Goal: Task Accomplishment & Management: Manage account settings

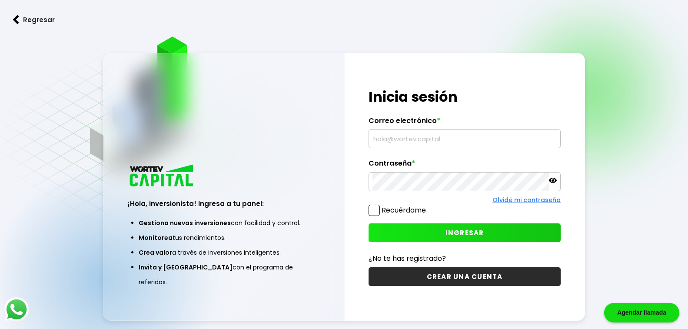
type input "[EMAIL_ADDRESS][DOMAIN_NAME]"
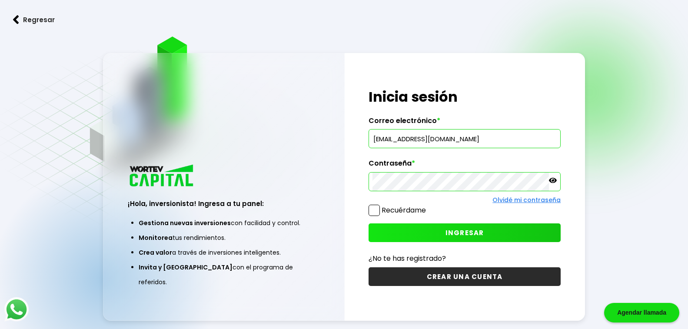
click at [455, 234] on span "INGRESAR" at bounding box center [465, 232] width 39 height 9
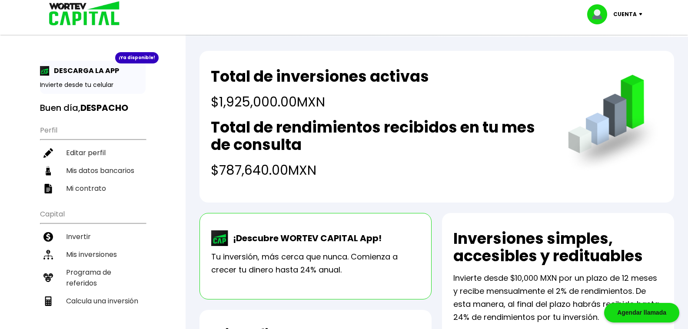
drag, startPoint x: 214, startPoint y: 72, endPoint x: 319, endPoint y: 161, distance: 138.2
click at [319, 161] on div "Total de inversiones activas $1,925,000.00 MXN Total de rendimientos recibidos …" at bounding box center [380, 124] width 339 height 112
copy div "Total de inversiones activas $1,925,000.00 MXN Total de rendimientos recibidos …"
click at [380, 199] on div "Total de inversiones activas $1,925,000.00 MXN Total de rendimientos recibidos …" at bounding box center [437, 127] width 475 height 152
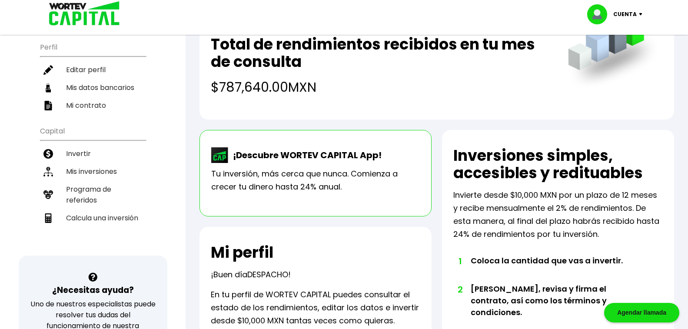
scroll to position [82, 0]
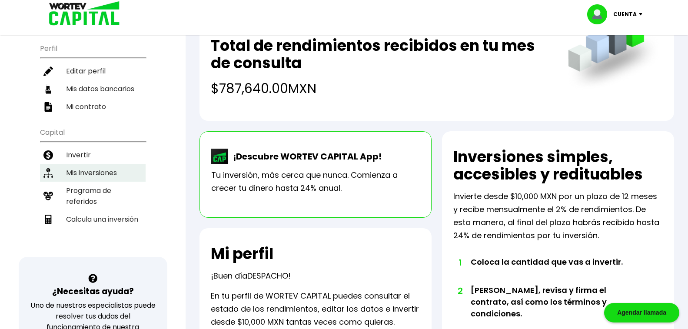
click at [83, 170] on li "Mis inversiones" at bounding box center [93, 173] width 106 height 18
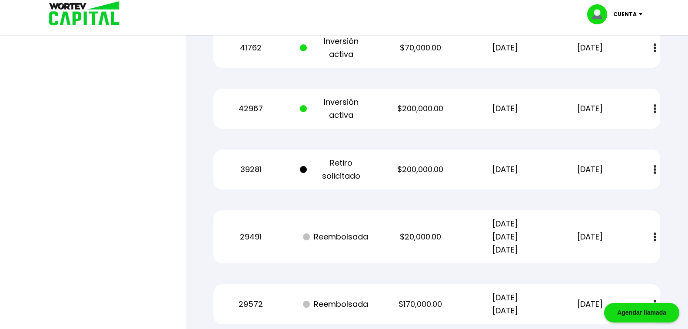
scroll to position [1416, 0]
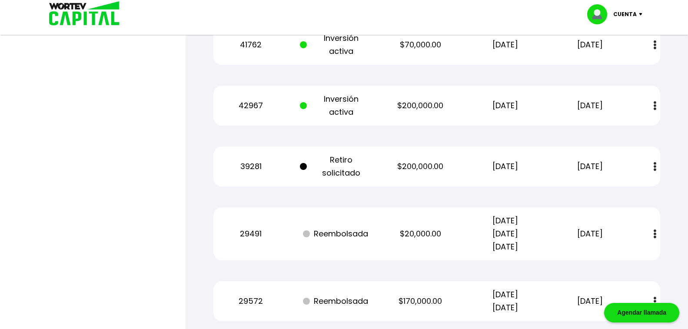
click at [654, 167] on img at bounding box center [655, 166] width 3 height 9
click at [123, 226] on div at bounding box center [344, 164] width 688 height 329
click at [636, 190] on img at bounding box center [635, 190] width 7 height 8
click at [640, 17] on div "Cuenta" at bounding box center [617, 14] width 61 height 20
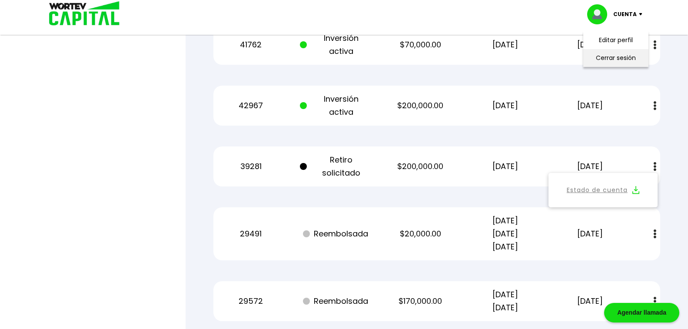
click at [610, 58] on li "Cerrar sesión" at bounding box center [616, 58] width 70 height 18
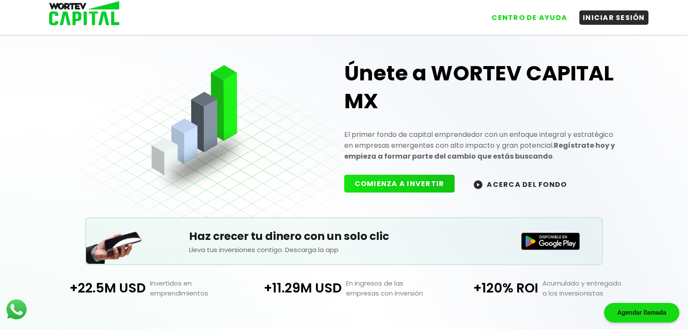
drag, startPoint x: 395, startPoint y: 20, endPoint x: 670, endPoint y: 0, distance: 276.3
click at [395, 20] on div "CENTRO DE AYUDA INICIAR SESIÓN" at bounding box center [385, 14] width 525 height 21
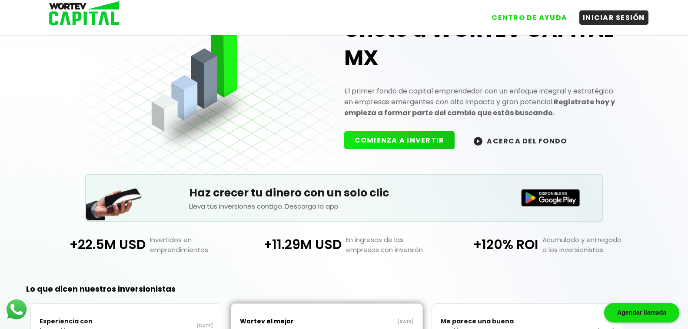
scroll to position [87, 0]
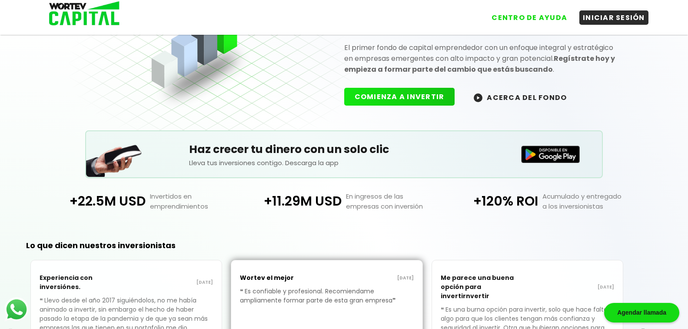
click at [475, 96] on img at bounding box center [478, 97] width 9 height 9
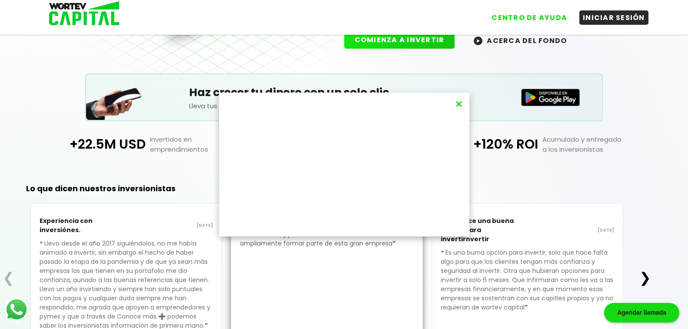
scroll to position [156, 0]
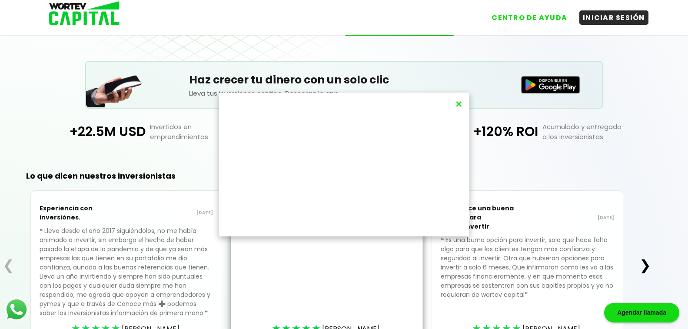
click at [456, 103] on button "×" at bounding box center [459, 104] width 12 height 14
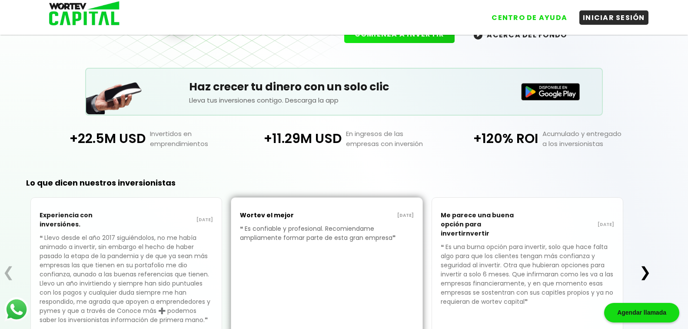
scroll to position [211, 0]
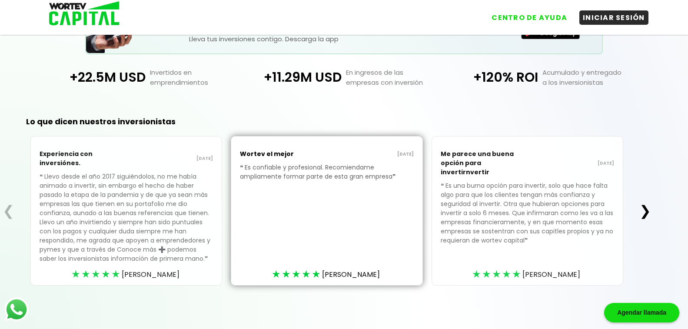
click at [95, 293] on div "Lo que dicen nuestros inversionistas ❮ Experiencia con inversiónes. [DATE] ❝ Ll…" at bounding box center [327, 214] width 654 height 229
click at [650, 213] on button "❯" at bounding box center [645, 210] width 17 height 17
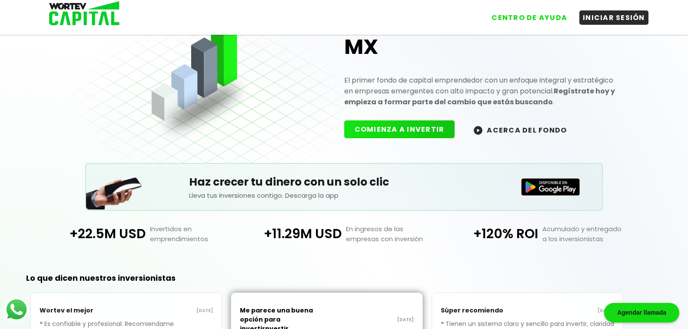
scroll to position [25, 0]
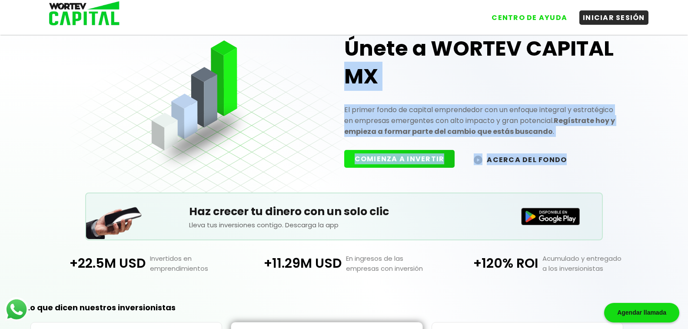
drag, startPoint x: 687, startPoint y: 150, endPoint x: 695, endPoint y: 61, distance: 88.6
click at [688, 61] on html "Agendar llamada CENTRO DE AYUDA INICIAR SESIÓN Únete a WORTEV CAPITAL MX El pri…" at bounding box center [344, 236] width 688 height 522
click at [23, 106] on div "Únete a WORTEV CAPITAL MX El primer fondo de capital emprendedor con un enfoque…" at bounding box center [344, 247] width 688 height 500
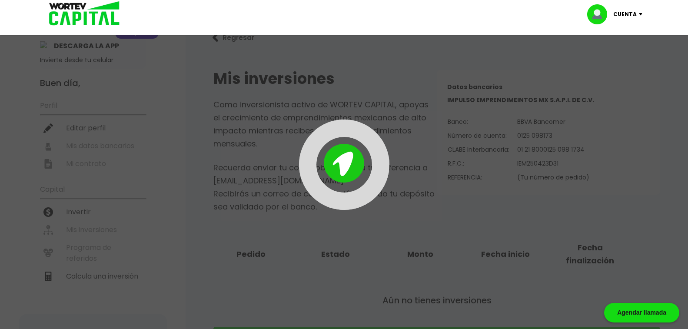
scroll to position [270, 0]
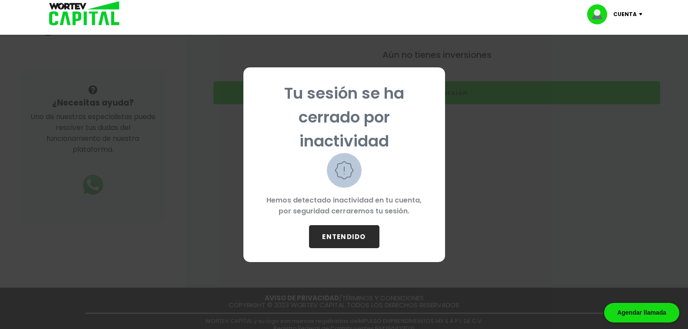
click at [353, 238] on button "ENTENDIDO" at bounding box center [344, 236] width 70 height 23
